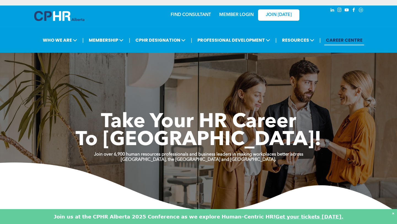
click at [245, 16] on link "MEMBER LOGIN" at bounding box center [236, 15] width 34 height 4
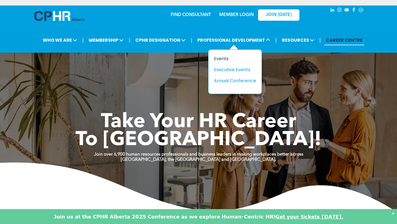
click at [226, 58] on div "Events" at bounding box center [233, 58] width 38 height 7
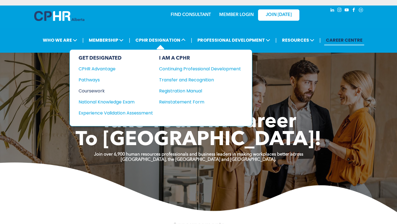
click at [101, 89] on div "Coursework" at bounding box center [111, 90] width 67 height 7
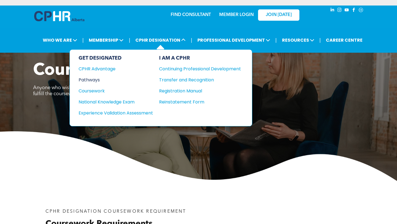
click at [99, 77] on div "Pathways" at bounding box center [111, 79] width 67 height 7
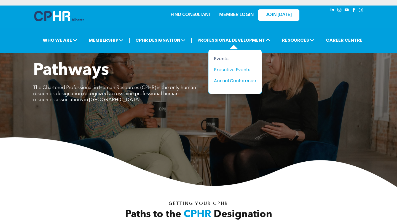
click at [230, 55] on div "Events" at bounding box center [233, 58] width 38 height 7
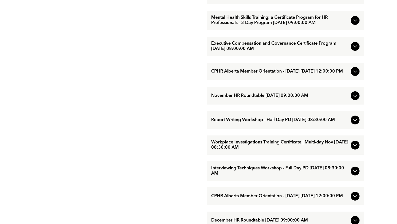
scroll to position [413, 0]
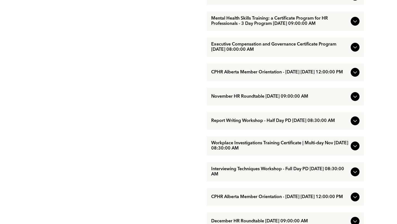
click at [264, 151] on span "Workplace Investigations Training Certificate | Multi-day Nov [DATE] 08:30:00 AM" at bounding box center [279, 145] width 137 height 10
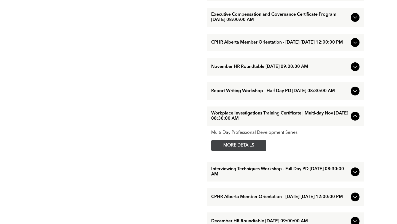
click at [258, 151] on span "MORE DETAILS" at bounding box center [239, 145] width 44 height 11
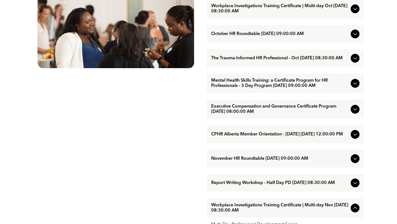
scroll to position [326, 0]
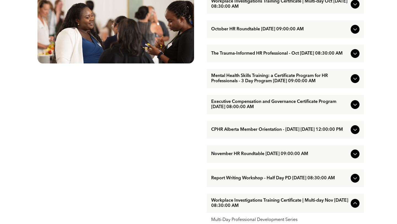
click at [272, 182] on div "Report Writing Workshop - Half Day PD [DATE] 08:30:00 AM" at bounding box center [285, 178] width 157 height 18
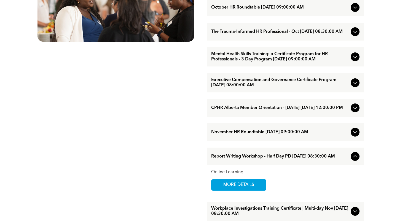
scroll to position [356, 0]
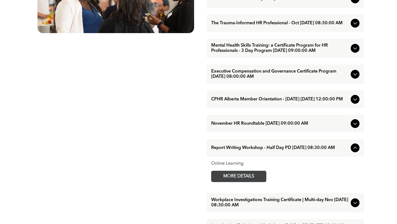
click at [255, 182] on span "MORE DETAILS" at bounding box center [239, 176] width 44 height 11
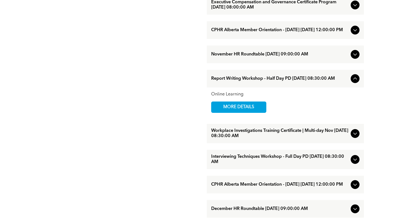
scroll to position [426, 0]
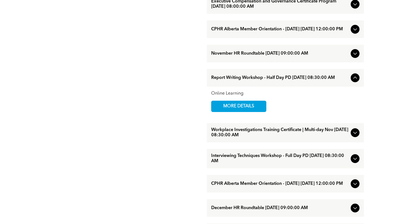
click at [273, 164] on span "Interviewing Techniques Workshop - Full Day PD [DATE] 08:30:00 AM" at bounding box center [279, 158] width 137 height 10
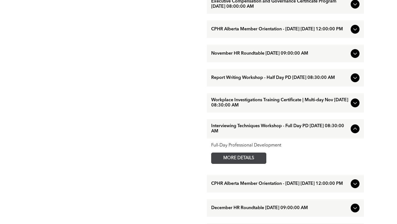
click at [235, 163] on span "MORE DETAILS" at bounding box center [239, 158] width 44 height 11
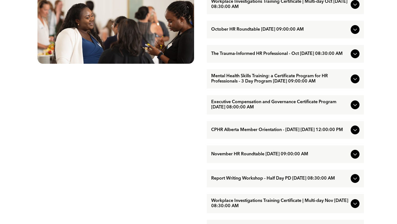
scroll to position [322, 0]
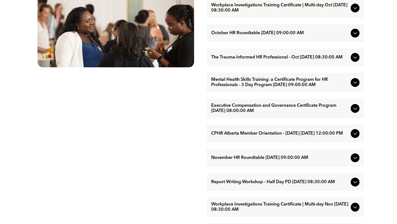
click at [275, 42] on div "October HR Roundtable [DATE] 09:00:00 AM" at bounding box center [285, 33] width 157 height 18
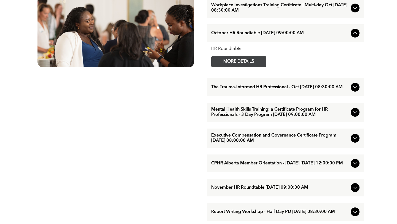
click at [248, 67] on span "MORE DETAILS" at bounding box center [239, 61] width 44 height 11
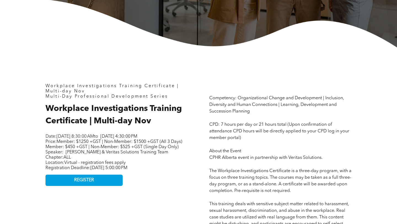
scroll to position [180, 0]
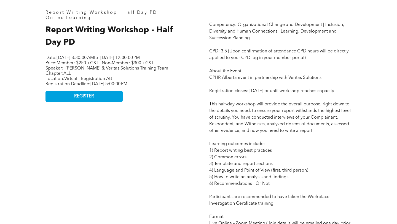
scroll to position [253, 0]
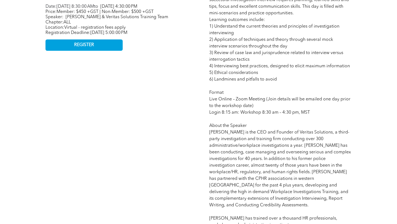
scroll to position [298, 0]
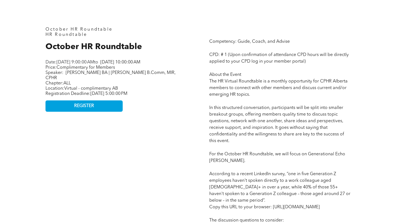
scroll to position [234, 0]
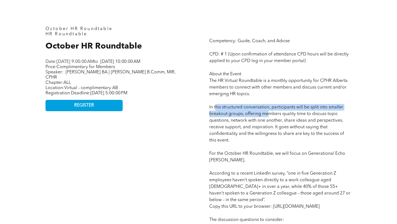
drag, startPoint x: 219, startPoint y: 107, endPoint x: 267, endPoint y: 111, distance: 48.4
click at [267, 111] on p "Competency: Guide, Coach, and Advise CPD: # 1 (Upon confirmation of attendance …" at bounding box center [280, 200] width 142 height 324
click at [283, 108] on span "Competency: Guide, Coach, and Advise CPD: # 1 (Upon confirmation of attendance …" at bounding box center [280, 200] width 142 height 322
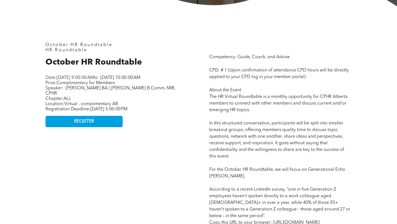
scroll to position [205, 0]
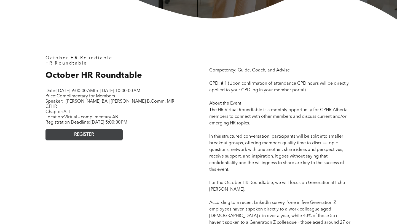
click at [109, 133] on link "REGISTER" at bounding box center [83, 134] width 77 height 11
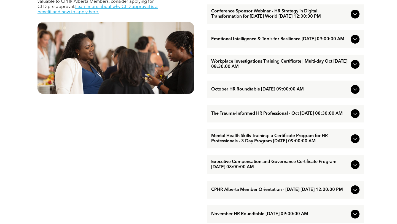
scroll to position [273, 0]
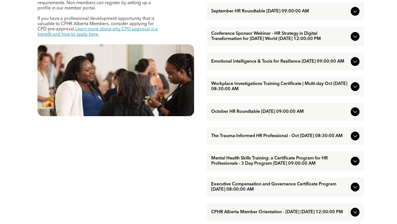
click at [289, 13] on span "September HR Roundtable [DATE] 09:00:00 AM" at bounding box center [279, 11] width 137 height 5
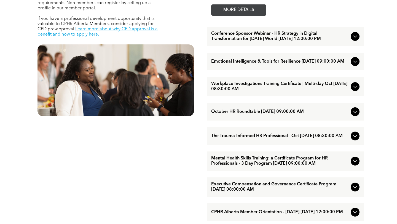
click at [258, 11] on span "MORE DETAILS" at bounding box center [239, 10] width 44 height 11
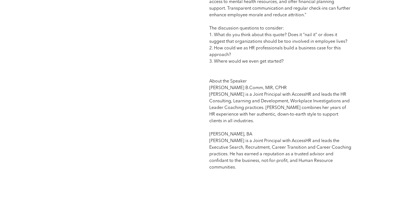
scroll to position [819, 0]
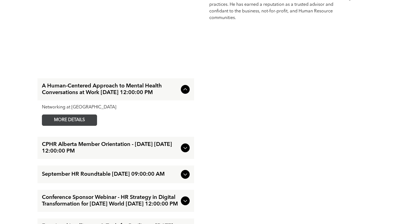
click at [77, 115] on span "MORE DETAILS" at bounding box center [70, 120] width 44 height 11
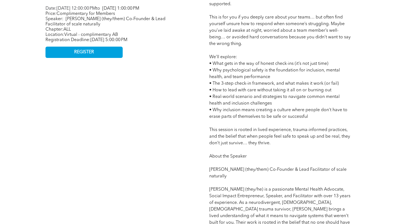
scroll to position [318, 0]
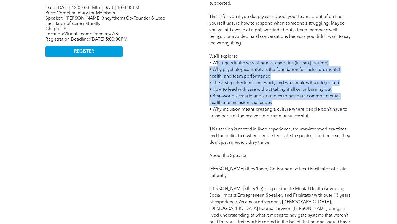
drag, startPoint x: 217, startPoint y: 62, endPoint x: 317, endPoint y: 101, distance: 107.1
click at [317, 101] on p "Creating a workplace where people feel safe to share what’s real requires more …" at bounding box center [280, 106] width 142 height 304
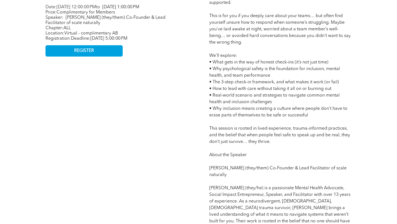
click at [317, 101] on p "Creating a workplace where people feel safe to share what’s real requires more …" at bounding box center [280, 105] width 142 height 304
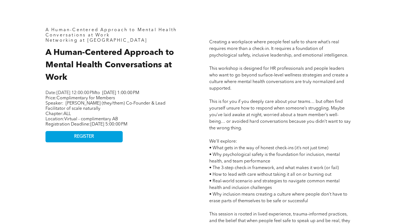
scroll to position [233, 0]
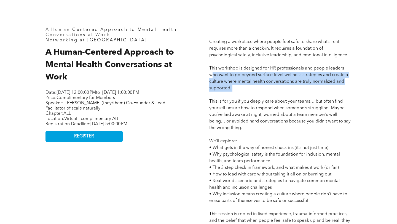
drag, startPoint x: 212, startPoint y: 74, endPoint x: 264, endPoint y: 93, distance: 54.7
click at [264, 93] on p "Creating a workplace where people feel safe to share what’s real requires more …" at bounding box center [280, 191] width 142 height 304
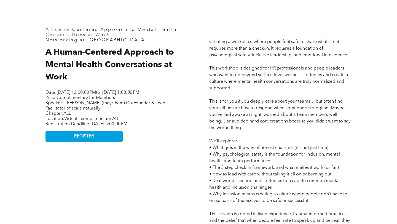
click at [244, 77] on p "Creating a workplace where people feel safe to share what’s real requires more …" at bounding box center [280, 191] width 142 height 304
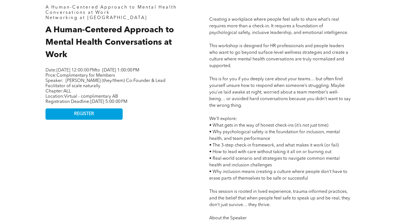
scroll to position [253, 0]
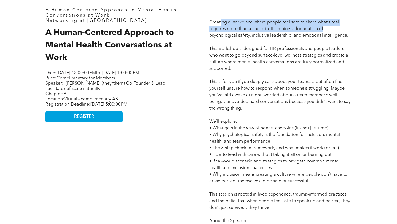
drag, startPoint x: 220, startPoint y: 21, endPoint x: 323, endPoint y: 26, distance: 102.8
click at [323, 26] on p "Creating a workplace where people feel safe to share what’s real requires more …" at bounding box center [280, 171] width 142 height 304
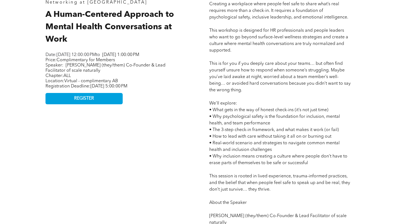
scroll to position [271, 0]
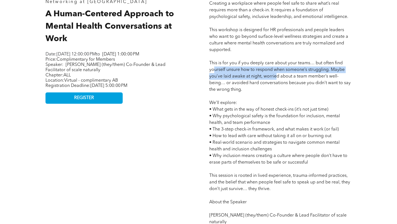
drag, startPoint x: 213, startPoint y: 69, endPoint x: 276, endPoint y: 75, distance: 63.1
click at [276, 75] on span "Creating a workplace where people feel safe to share what’s real requires more …" at bounding box center [279, 152] width 141 height 302
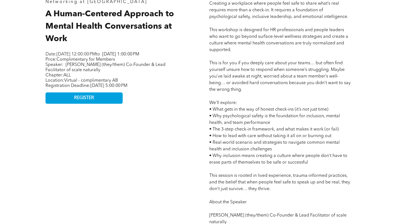
click at [276, 75] on span "Creating a workplace where people feel safe to share what’s real requires more …" at bounding box center [279, 152] width 141 height 302
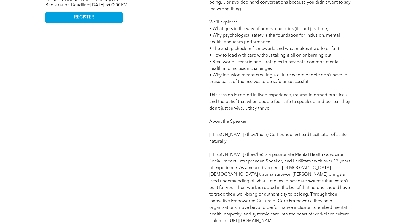
scroll to position [349, 0]
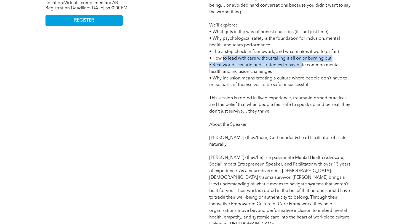
drag, startPoint x: 223, startPoint y: 58, endPoint x: 304, endPoint y: 65, distance: 81.5
click at [304, 65] on span "Creating a workplace where people feel safe to share what’s real requires more …" at bounding box center [279, 75] width 141 height 302
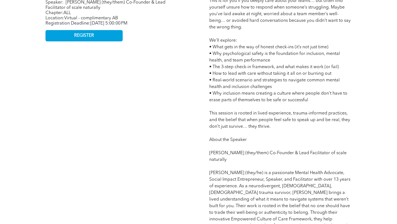
scroll to position [336, 0]
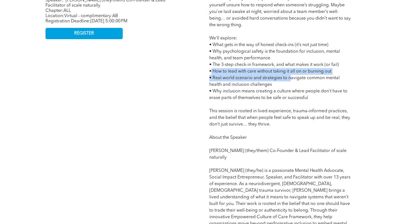
drag, startPoint x: 210, startPoint y: 72, endPoint x: 290, endPoint y: 81, distance: 80.4
click at [290, 81] on p "Creating a workplace where people feel safe to share what’s real requires more …" at bounding box center [280, 88] width 142 height 304
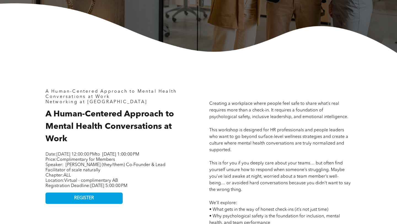
scroll to position [262, 0]
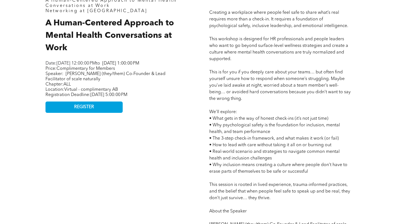
drag, startPoint x: 151, startPoint y: 63, endPoint x: 158, endPoint y: 67, distance: 7.7
click at [158, 66] on p "Date: [DATE] 12:00:00 PM to [DATE] 1:00:00 PM" at bounding box center [114, 63] width 138 height 5
click at [152, 66] on p "Date: [DATE] 12:00:00 PM to [DATE] 1:00:00 PM" at bounding box center [114, 63] width 138 height 5
drag, startPoint x: 150, startPoint y: 60, endPoint x: 164, endPoint y: 68, distance: 16.1
click at [165, 68] on div "Date: [DATE] 12:00:00 PM to [DATE] 1:00:00 PM Price: Complimentary for Members …" at bounding box center [114, 79] width 138 height 38
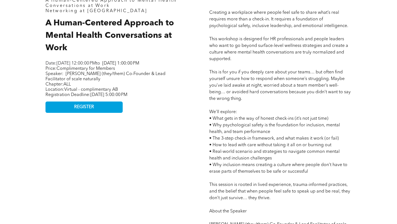
drag, startPoint x: 164, startPoint y: 68, endPoint x: 161, endPoint y: 67, distance: 3.2
click at [164, 66] on p "Date: [DATE] 12:00:00 PM to [DATE] 1:00:00 PM" at bounding box center [114, 63] width 138 height 5
drag, startPoint x: 151, startPoint y: 62, endPoint x: 177, endPoint y: 74, distance: 28.8
click at [177, 74] on div "Date: [DATE] 12:00:00 PM to [DATE] 1:00:00 PM Price: Complimentary for Members …" at bounding box center [114, 79] width 138 height 38
click at [177, 74] on p "Price: Complimentary for Members Speaker: [PERSON_NAME] (they/them) Co-Founder …" at bounding box center [114, 74] width 138 height 16
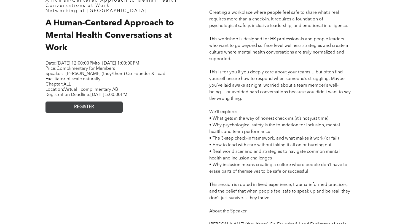
click at [92, 113] on link "REGISTER" at bounding box center [83, 106] width 77 height 11
